Goal: Task Accomplishment & Management: Manage account settings

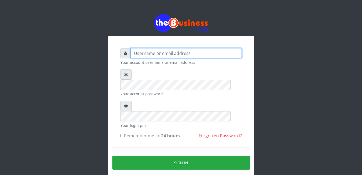
type input "gloworld1"
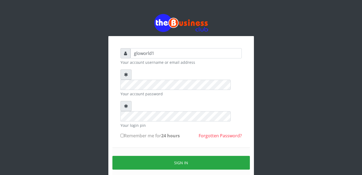
click at [122, 134] on input "Remember me for 24 hours" at bounding box center [122, 136] width 4 height 4
checkbox input "true"
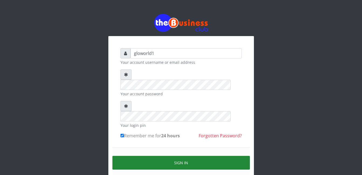
click at [185, 156] on button "Sign in" at bounding box center [180, 163] width 137 height 14
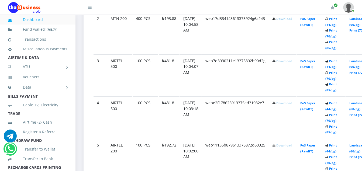
scroll to position [381, 0]
